Goal: Transaction & Acquisition: Purchase product/service

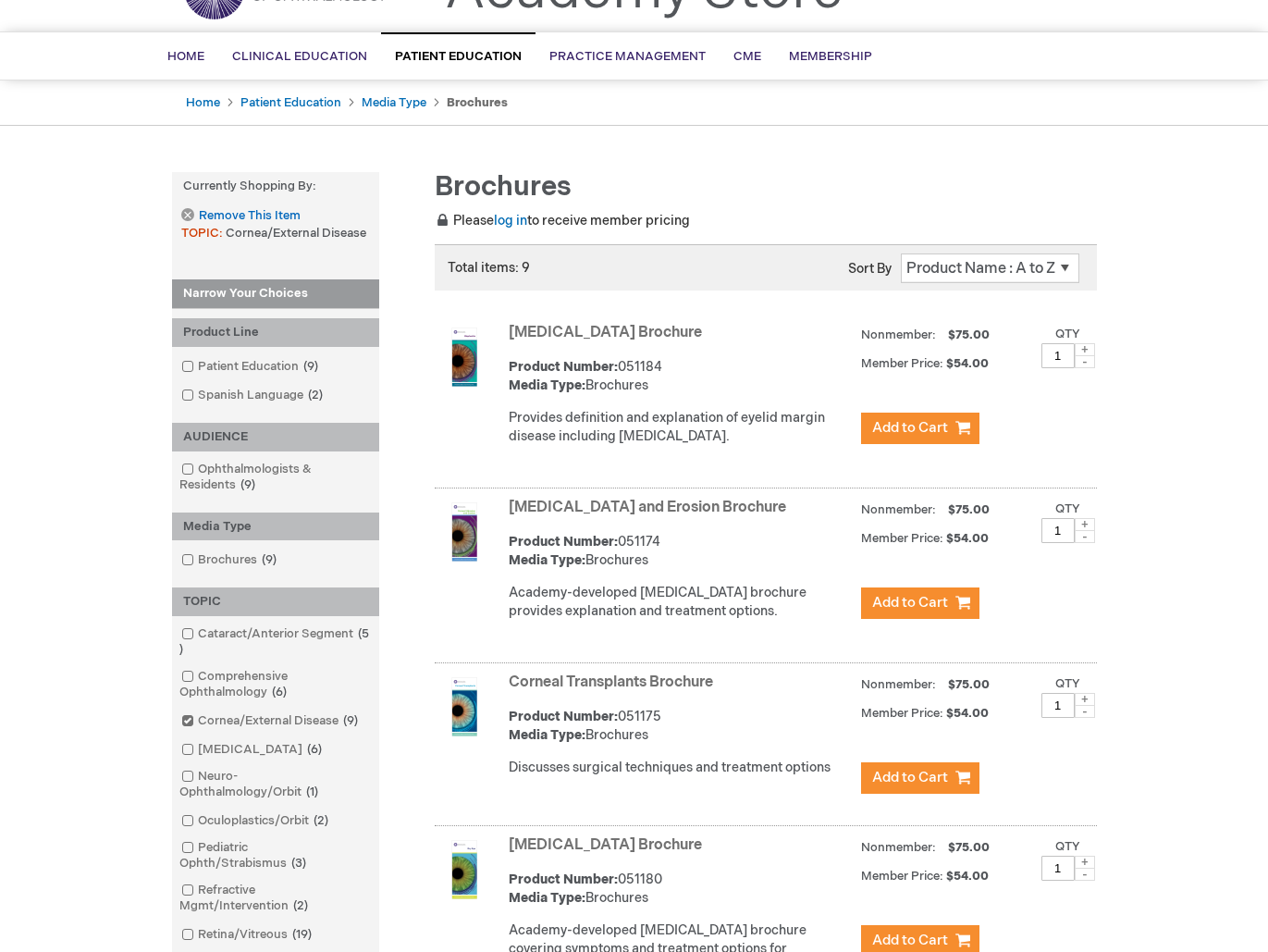
scroll to position [124, 0]
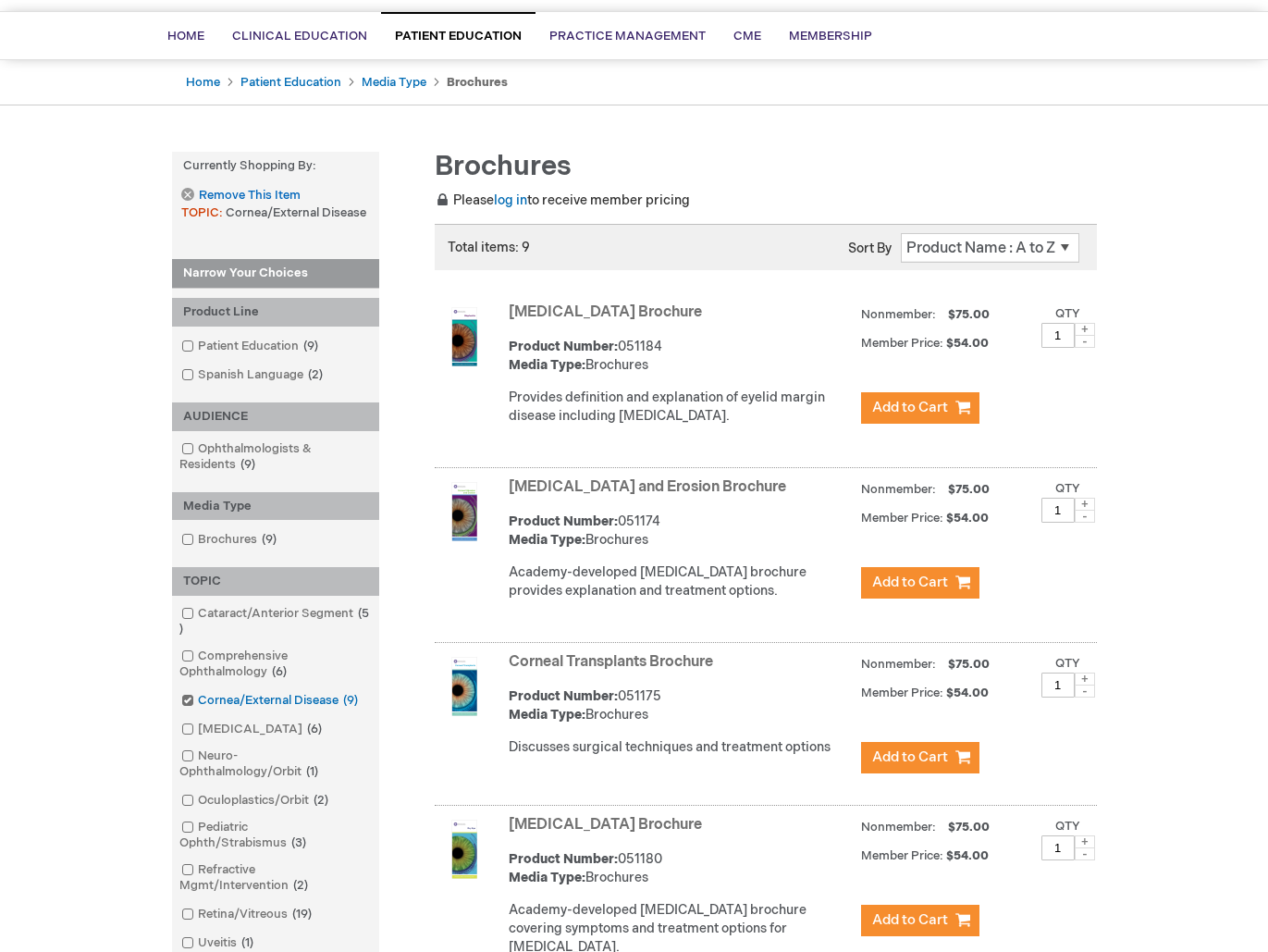
click at [200, 698] on link "Cornea/External Disease 9 items" at bounding box center [271, 700] width 188 height 18
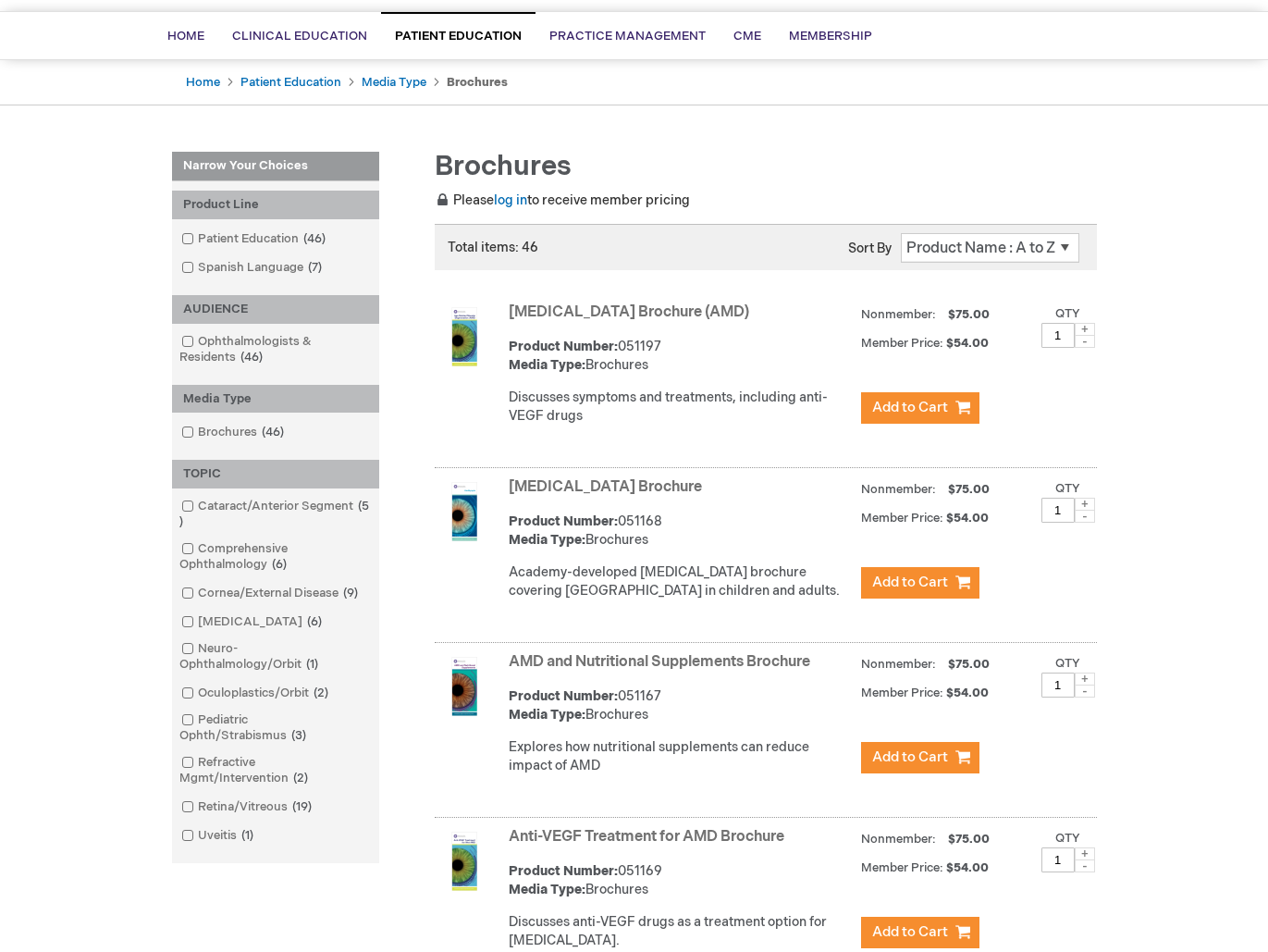
click at [647, 315] on link "[MEDICAL_DATA] Brochure (AMD)" at bounding box center [629, 312] width 240 height 18
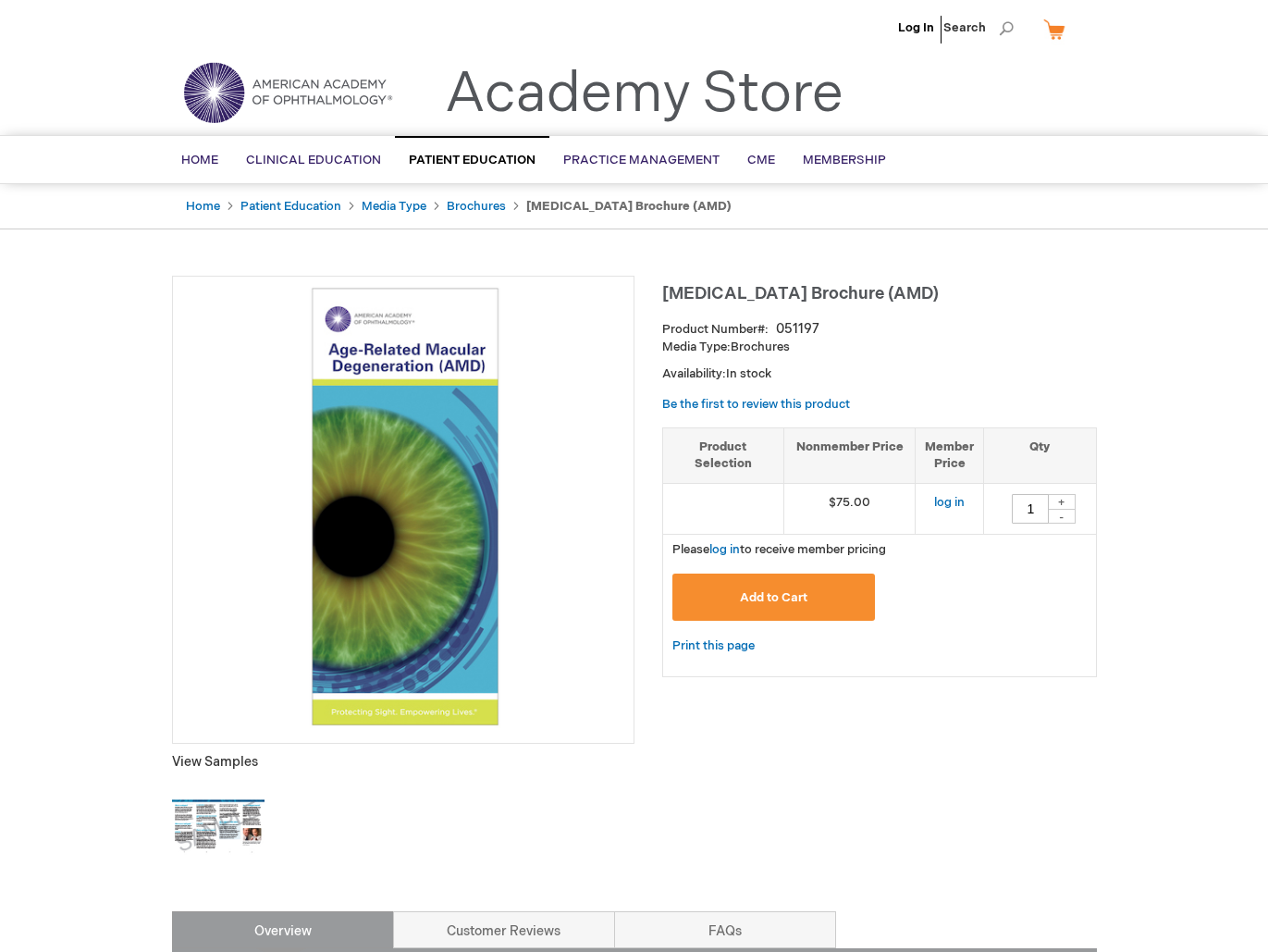
click at [225, 835] on img at bounding box center [219, 827] width 93 height 93
